Goal: Information Seeking & Learning: Understand process/instructions

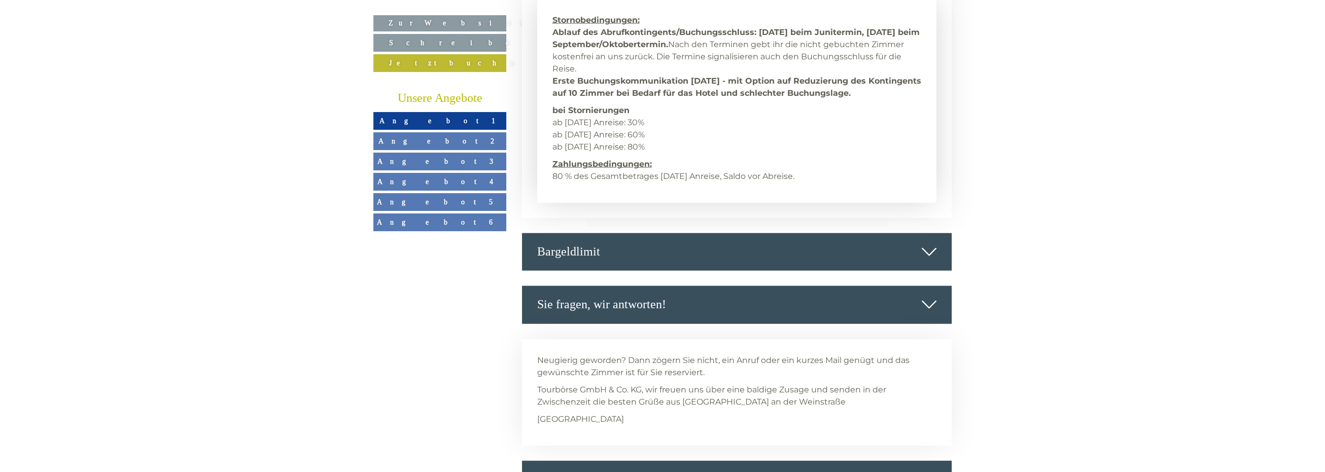
scroll to position [4666, 0]
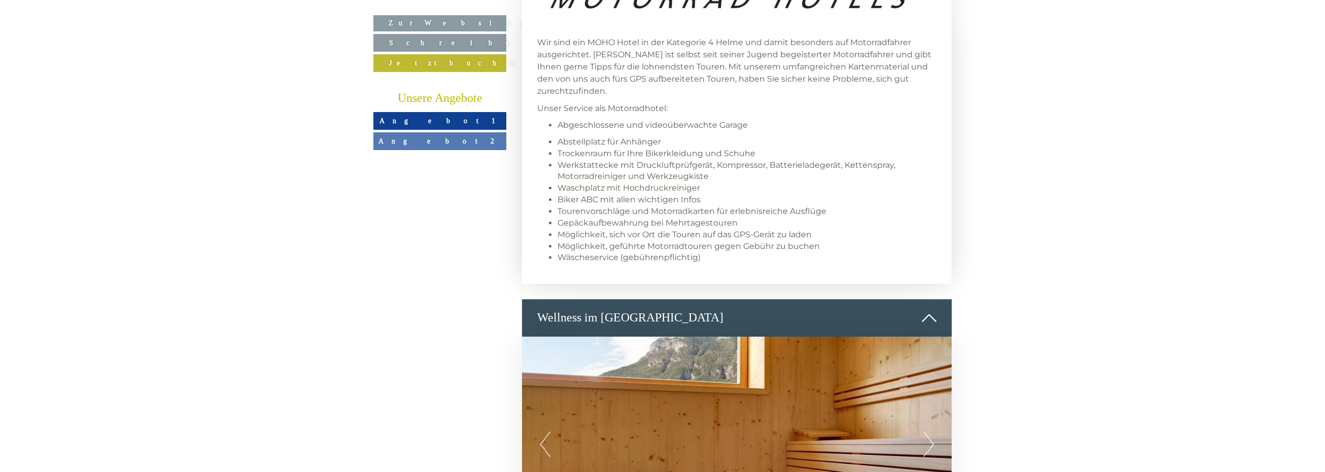
scroll to position [1623, 0]
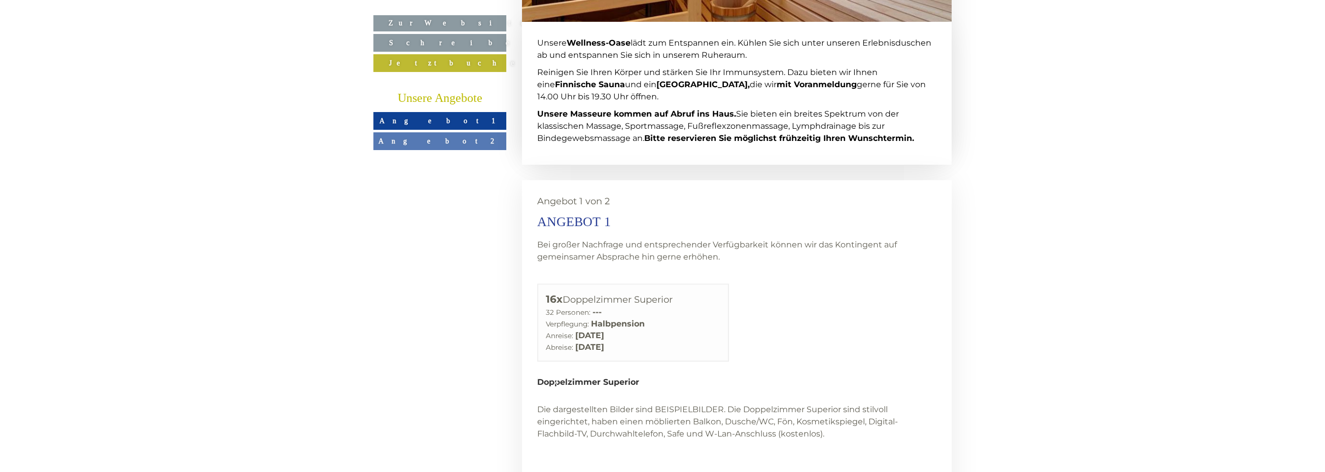
scroll to position [2181, 0]
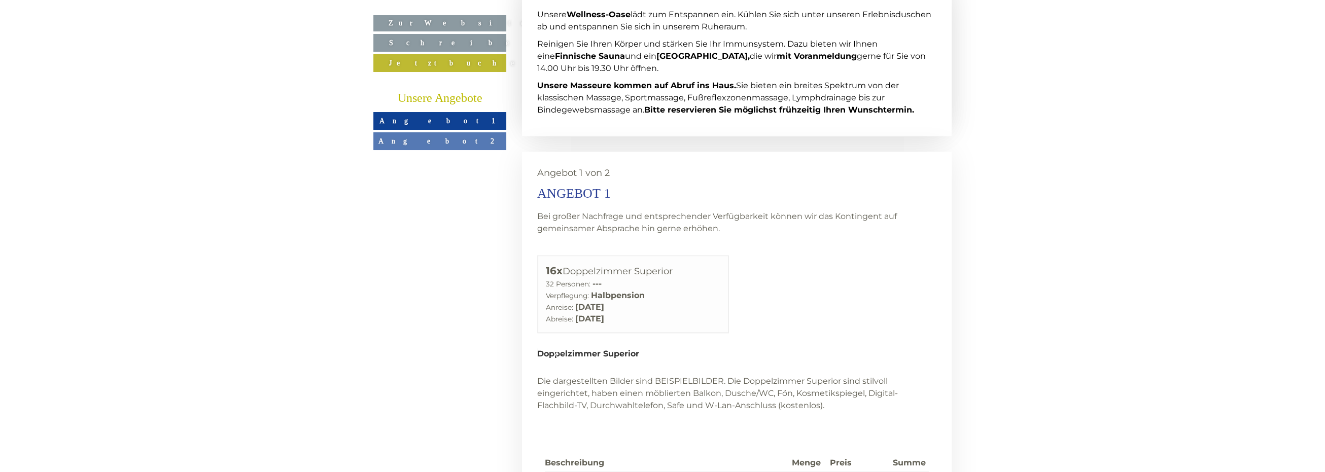
click at [975, 432] on div "[PERSON_NAME], lieber Bikerfreund, Es freut uns, dass Sie sich für genussvolle …" at bounding box center [662, 405] width 1325 height 3985
click at [750, 472] on td "1/2 Doppelzimmer Superior x 7 Nächte HP" at bounding box center [666, 481] width 243 height 18
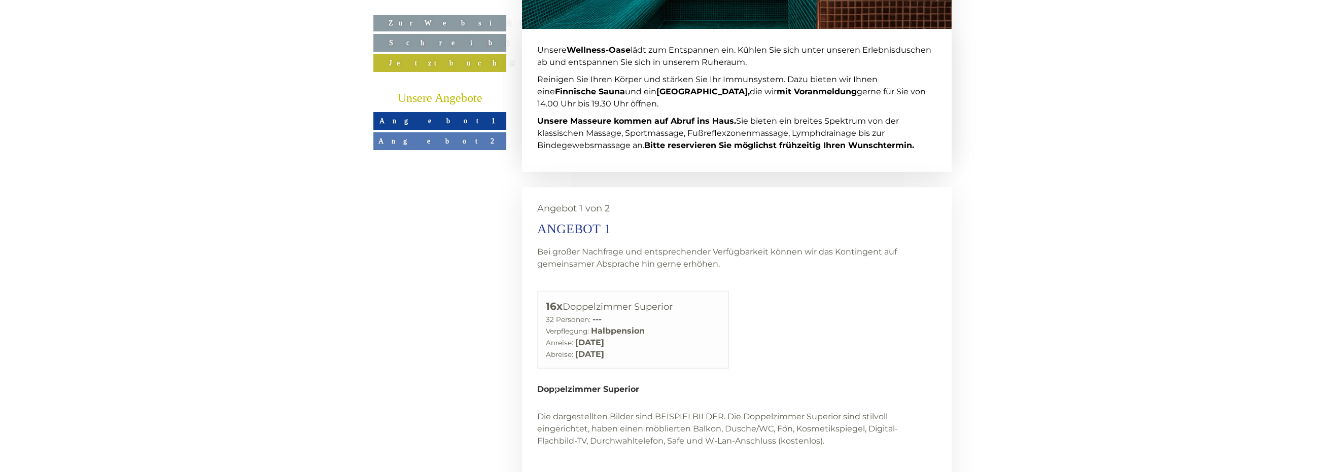
scroll to position [2130, 0]
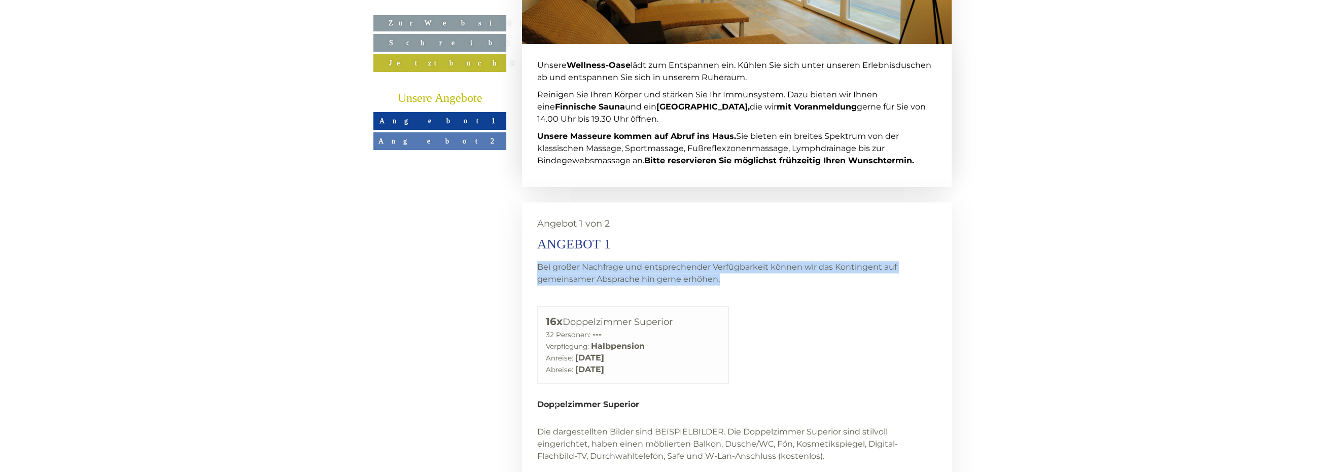
drag, startPoint x: 721, startPoint y: 239, endPoint x: 531, endPoint y: 221, distance: 190.0
click at [531, 221] on div "Angebot 1 von 2 Angebot 1 Bei großer Nachfrage und entsprechender Verfügbarkeit…" at bounding box center [737, 424] width 430 height 444
copy p "Bei großer Nachfrage und entsprechender Verfügbarkeit können wir das Kontingent…"
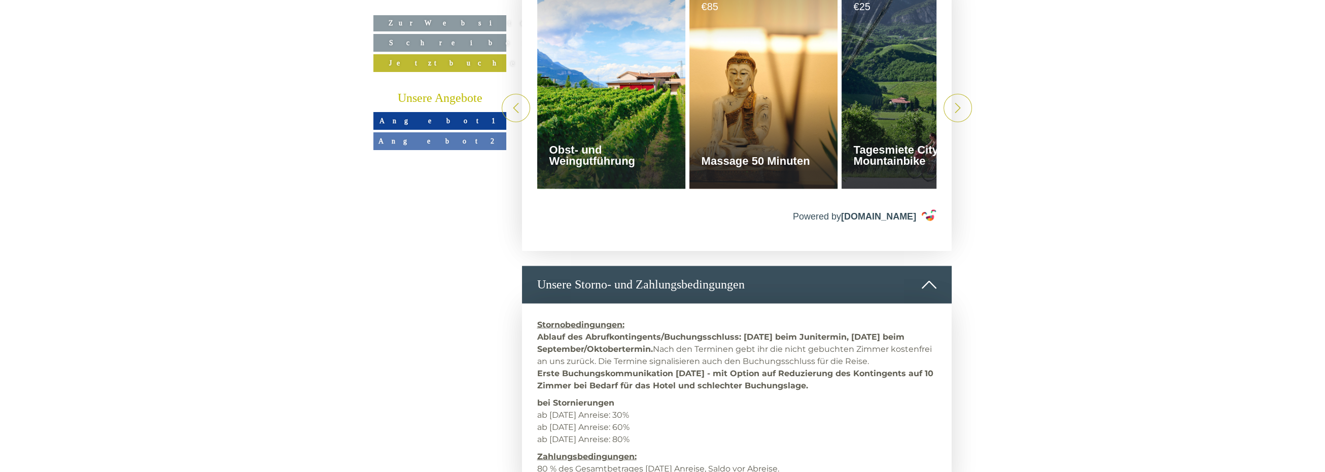
scroll to position [3499, 0]
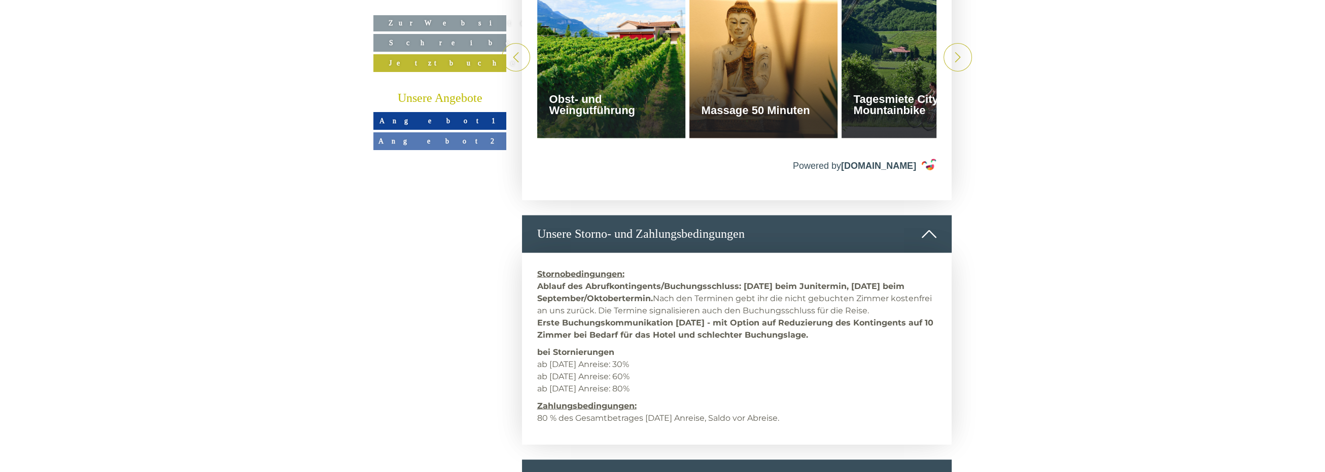
drag, startPoint x: 830, startPoint y: 378, endPoint x: 485, endPoint y: 237, distance: 372.8
copy div "Stornobedingungen: Ablauf des Abrufkontingents/Buchungsschluss: [DATE] beim Jun…"
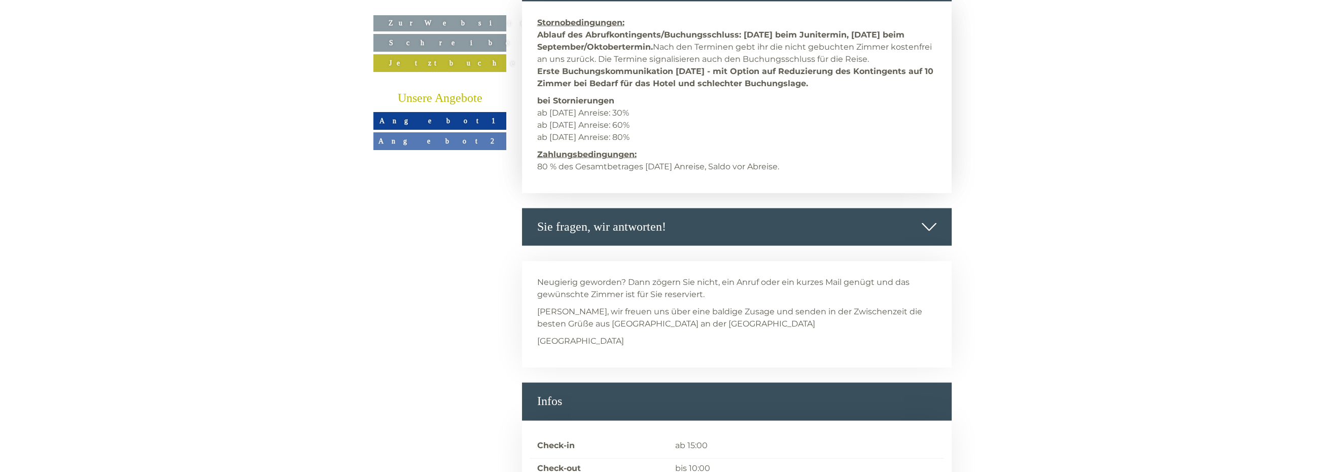
scroll to position [3709, 0]
